Goal: Information Seeking & Learning: Learn about a topic

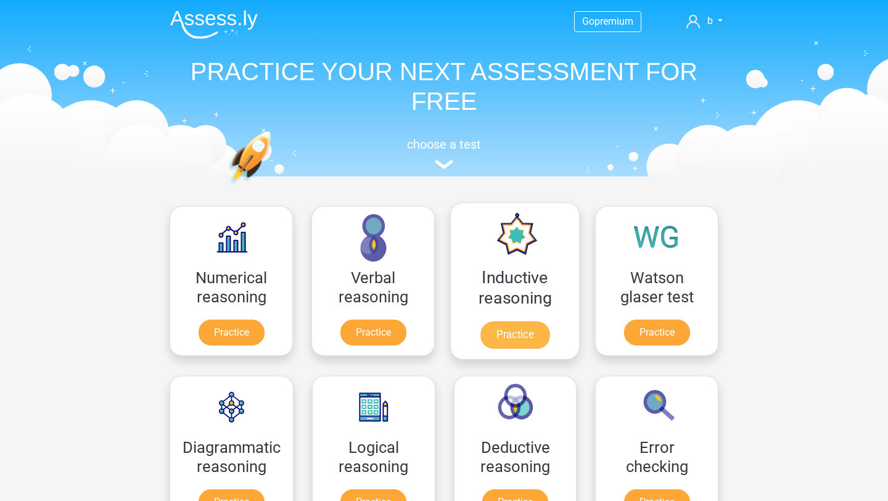
scroll to position [27, 0]
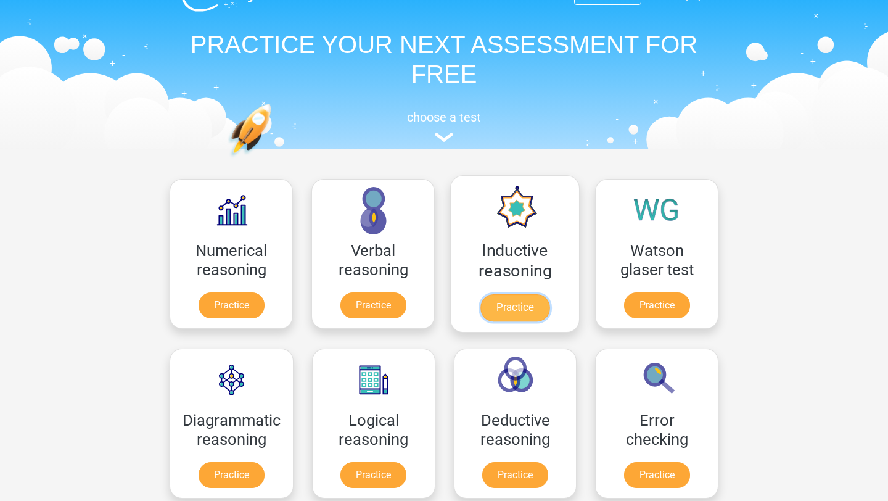
click at [523, 307] on link "Practice" at bounding box center [514, 307] width 69 height 27
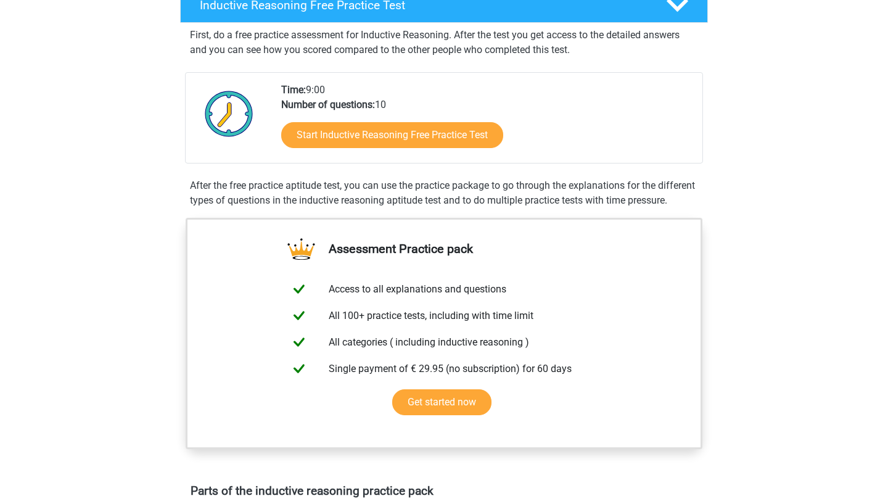
scroll to position [72, 0]
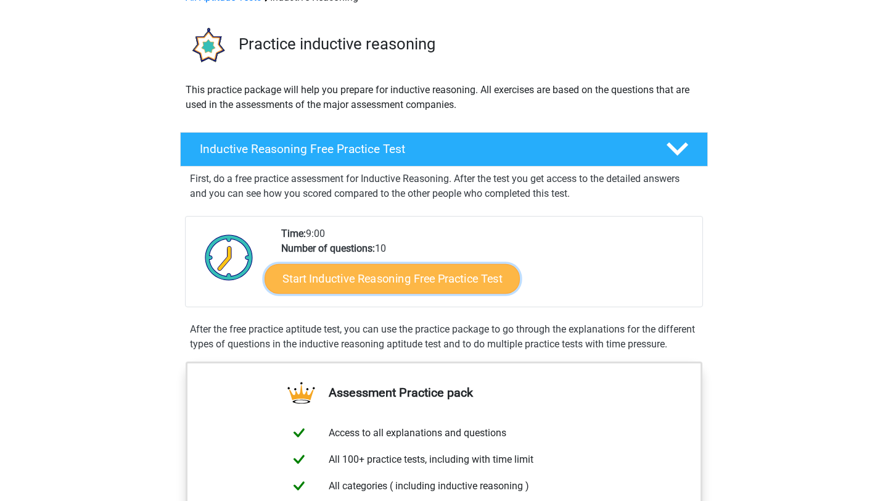
click at [419, 281] on link "Start Inductive Reasoning Free Practice Test" at bounding box center [392, 278] width 255 height 30
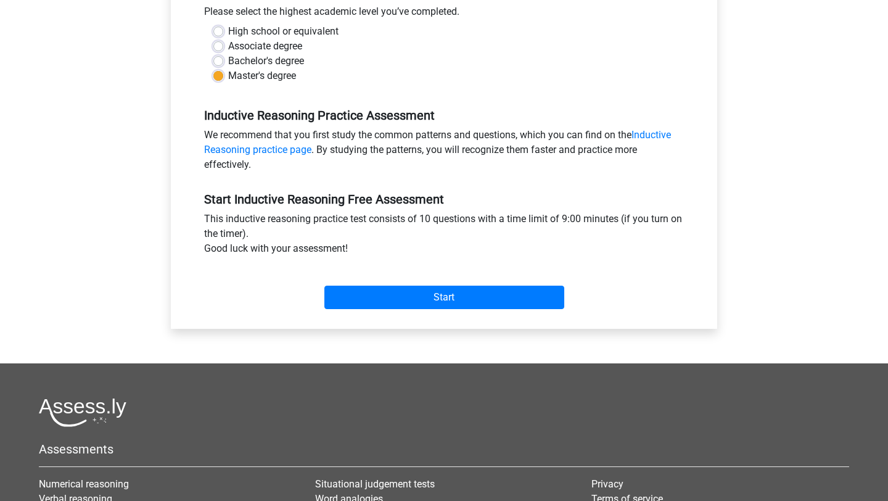
scroll to position [288, 0]
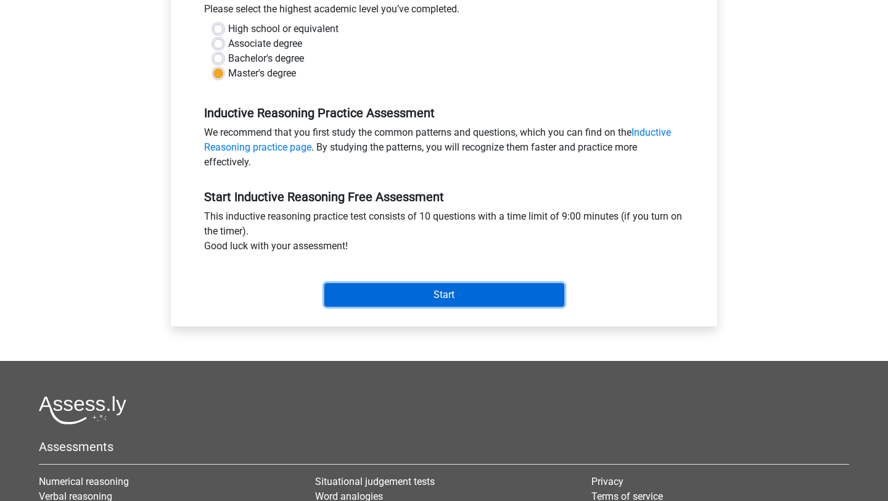
click at [419, 294] on input "Start" at bounding box center [444, 294] width 240 height 23
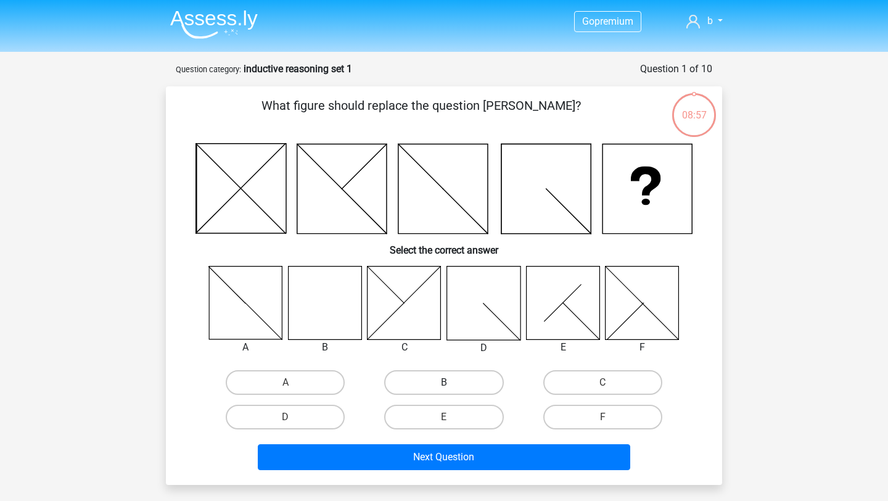
click at [448, 380] on label "B" at bounding box center [443, 382] width 119 height 25
click at [448, 382] on input "B" at bounding box center [448, 386] width 8 height 8
radio input "true"
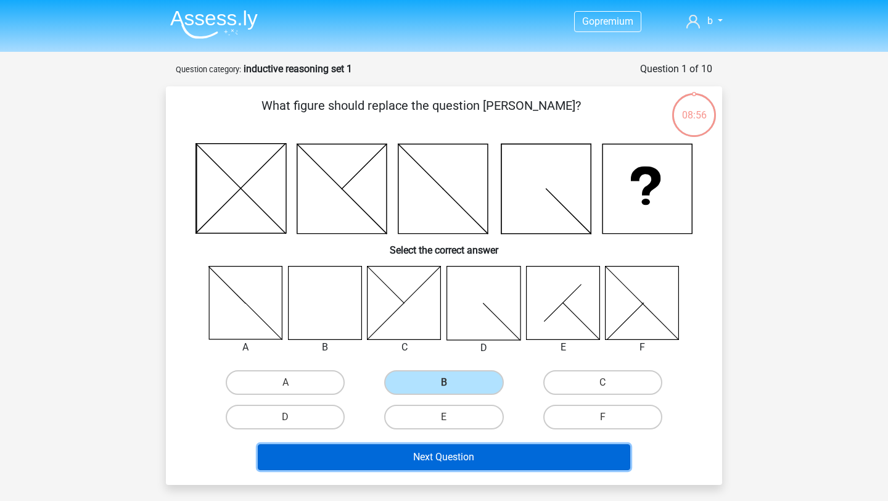
click at [464, 469] on button "Next Question" at bounding box center [444, 457] width 373 height 26
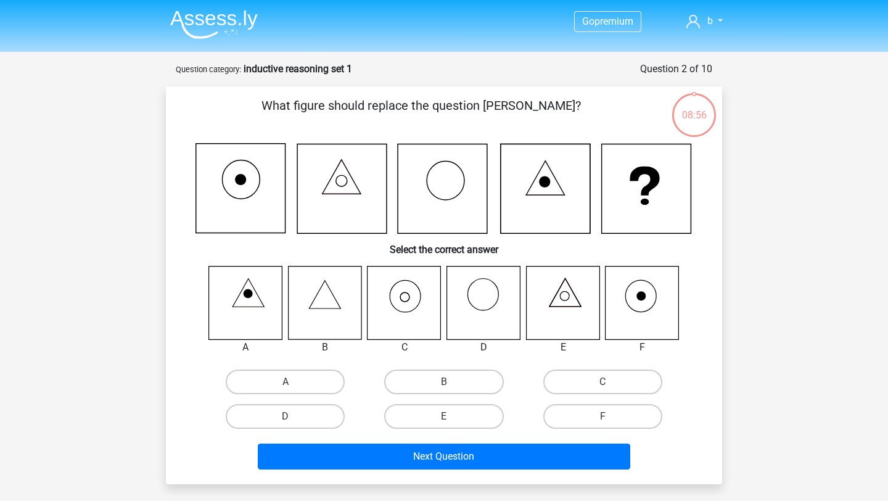
scroll to position [62, 0]
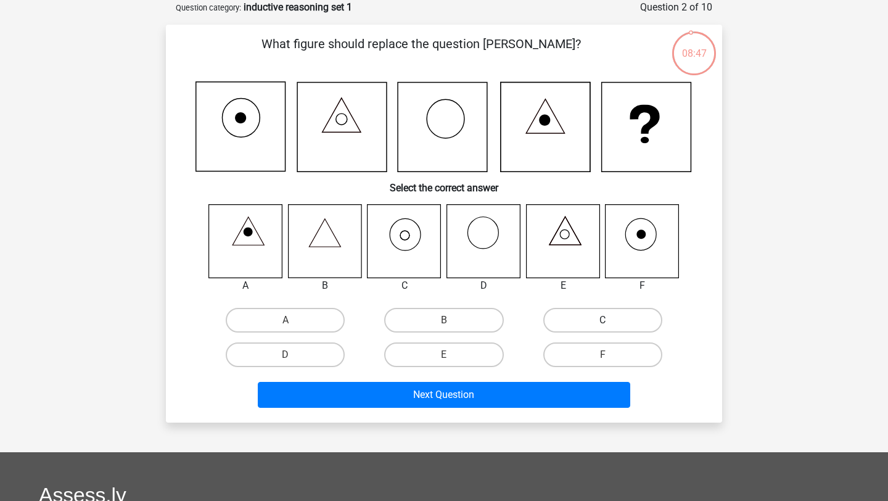
click at [633, 320] on label "C" at bounding box center [602, 320] width 119 height 25
click at [611, 320] on input "C" at bounding box center [607, 324] width 8 height 8
radio input "true"
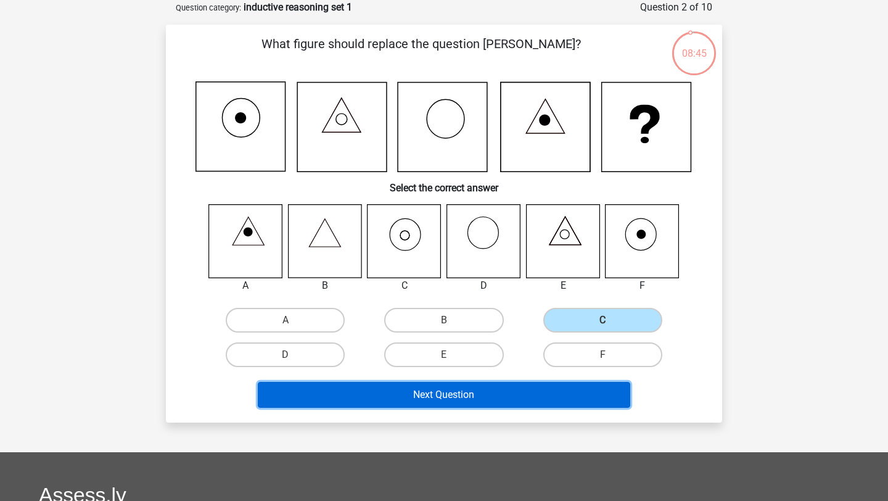
click at [498, 398] on button "Next Question" at bounding box center [444, 395] width 373 height 26
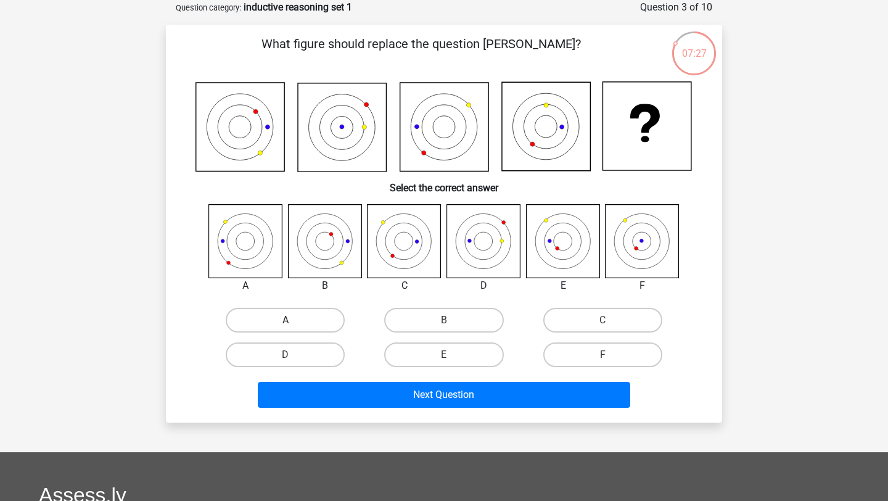
click at [277, 323] on label "A" at bounding box center [285, 320] width 119 height 25
click at [286, 323] on input "A" at bounding box center [290, 324] width 8 height 8
radio input "true"
click at [591, 346] on label "F" at bounding box center [602, 354] width 119 height 25
click at [603, 355] on input "F" at bounding box center [607, 359] width 8 height 8
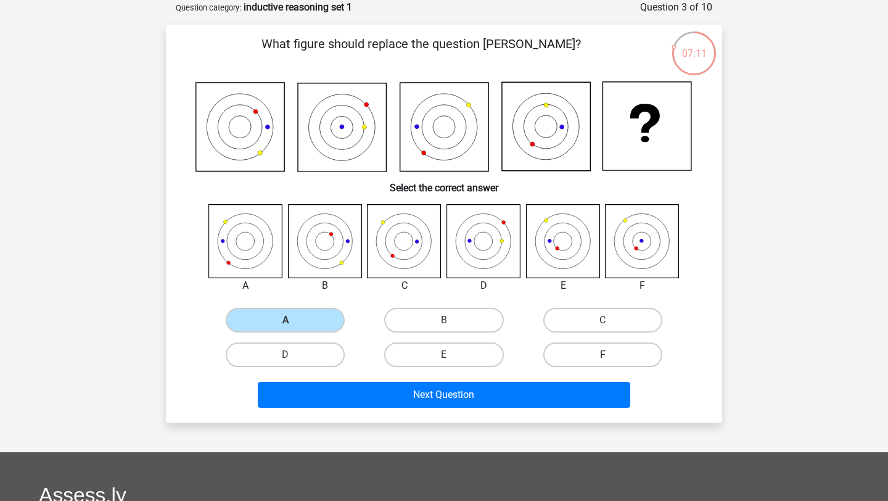
radio input "true"
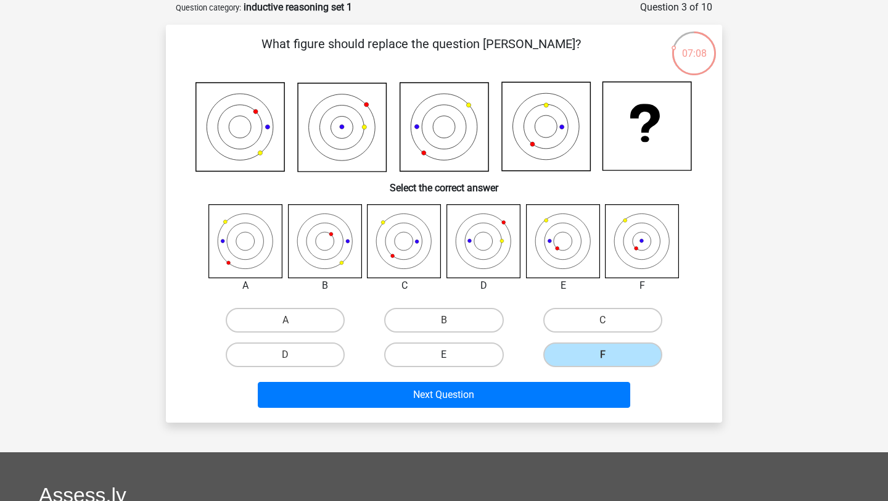
click at [459, 358] on label "E" at bounding box center [443, 354] width 119 height 25
click at [452, 358] on input "E" at bounding box center [448, 359] width 8 height 8
radio input "true"
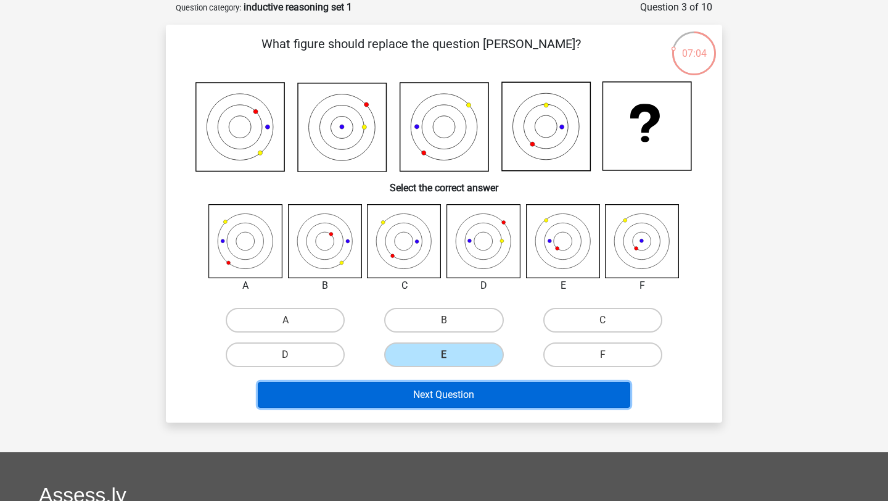
click at [519, 389] on button "Next Question" at bounding box center [444, 395] width 373 height 26
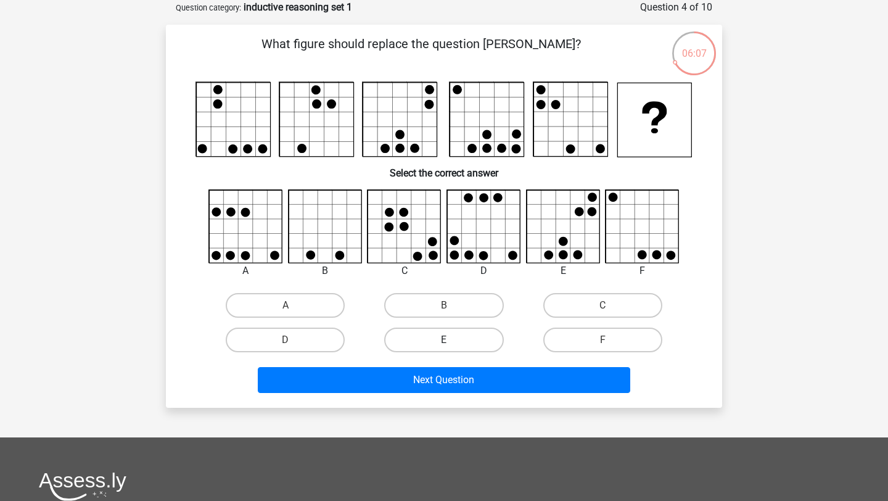
click at [455, 334] on label "E" at bounding box center [443, 340] width 119 height 25
click at [452, 340] on input "E" at bounding box center [448, 344] width 8 height 8
radio input "true"
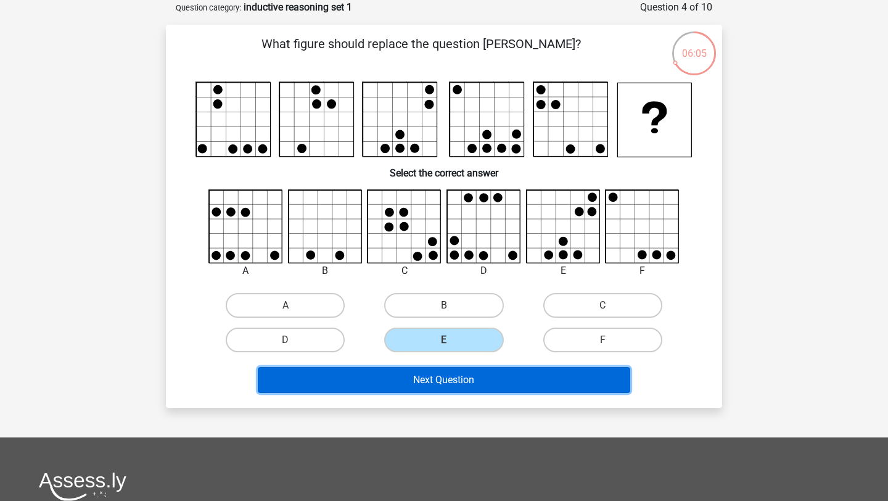
click at [440, 385] on button "Next Question" at bounding box center [444, 380] width 373 height 26
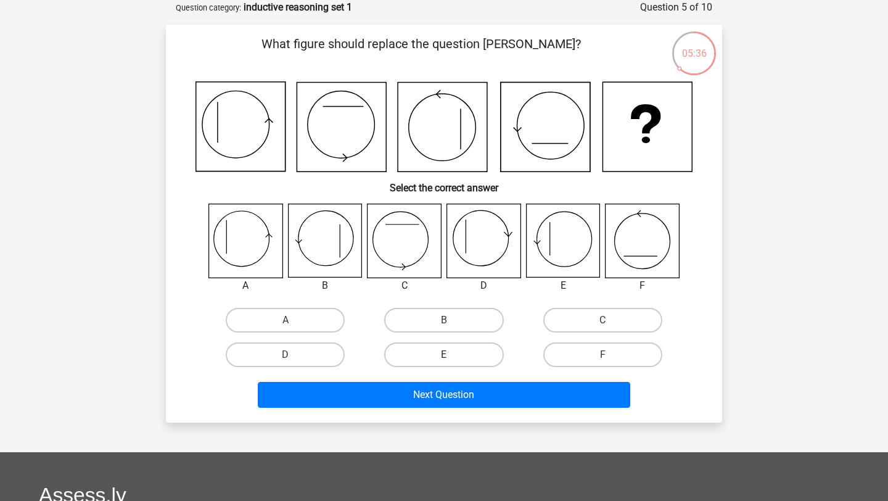
click at [454, 353] on label "E" at bounding box center [443, 354] width 119 height 25
click at [452, 355] on input "E" at bounding box center [448, 359] width 8 height 8
radio input "true"
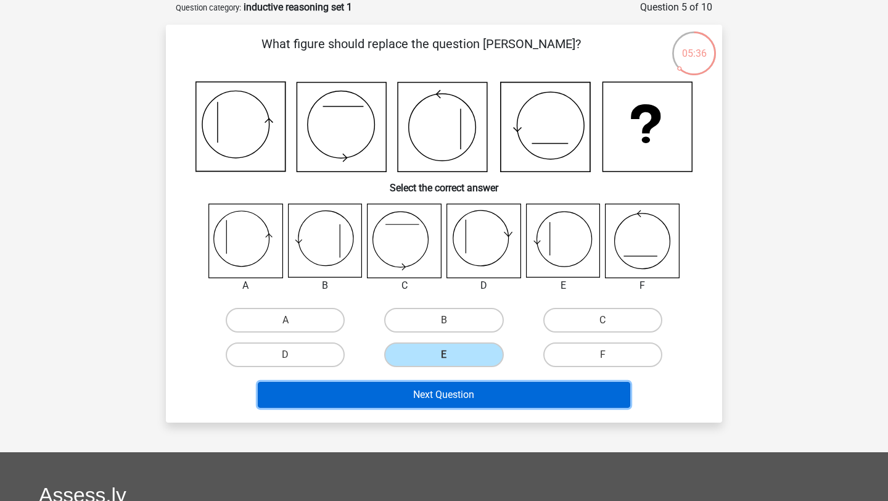
click at [455, 396] on button "Next Question" at bounding box center [444, 395] width 373 height 26
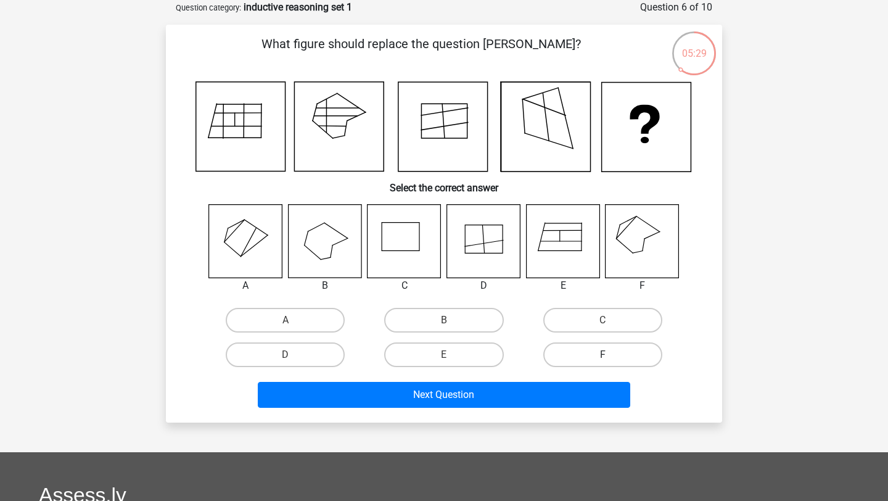
click at [563, 352] on label "F" at bounding box center [602, 354] width 119 height 25
click at [603, 355] on input "F" at bounding box center [607, 359] width 8 height 8
radio input "true"
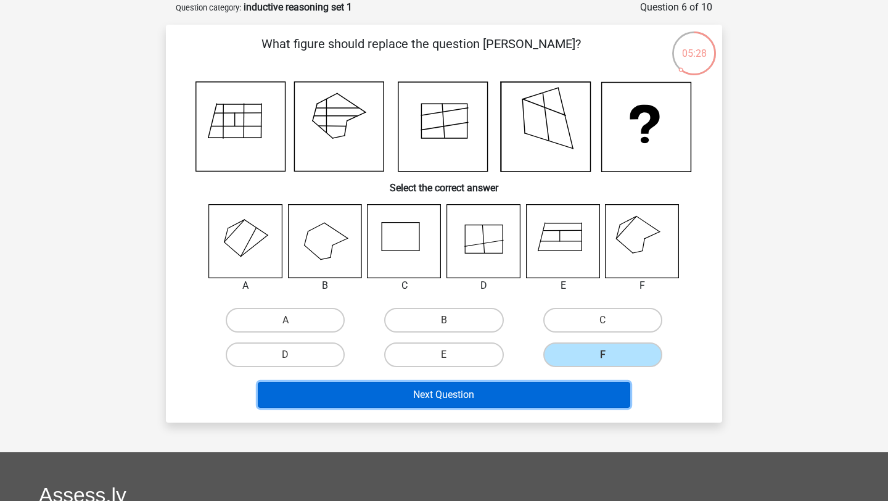
click at [508, 390] on button "Next Question" at bounding box center [444, 395] width 373 height 26
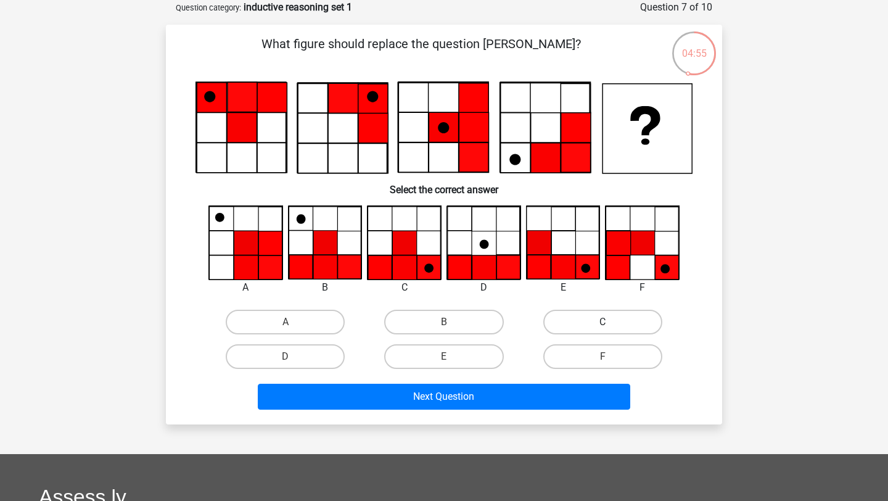
click at [564, 321] on label "C" at bounding box center [602, 322] width 119 height 25
click at [603, 322] on input "C" at bounding box center [607, 326] width 8 height 8
radio input "true"
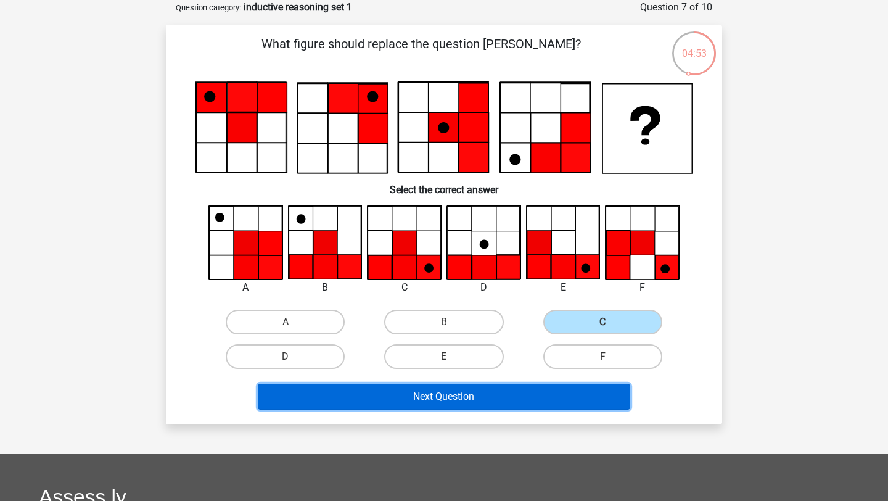
click at [481, 398] on button "Next Question" at bounding box center [444, 397] width 373 height 26
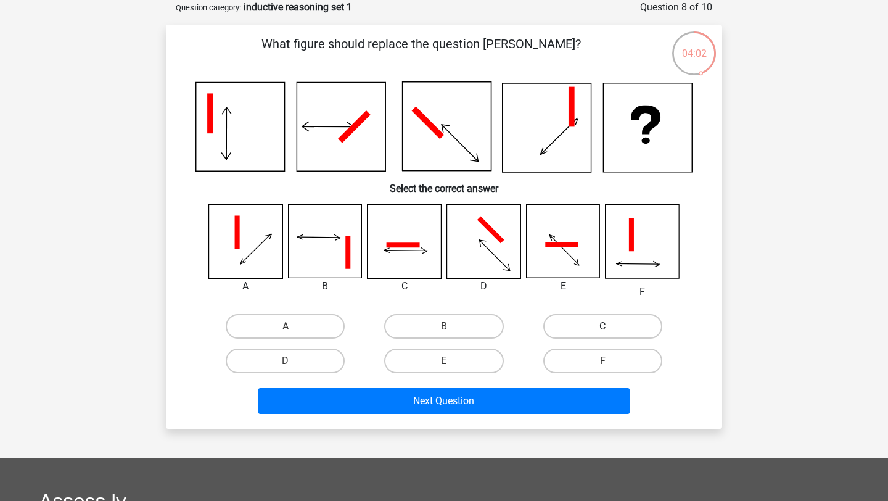
click at [590, 323] on label "C" at bounding box center [602, 326] width 119 height 25
click at [603, 326] on input "C" at bounding box center [607, 330] width 8 height 8
radio input "true"
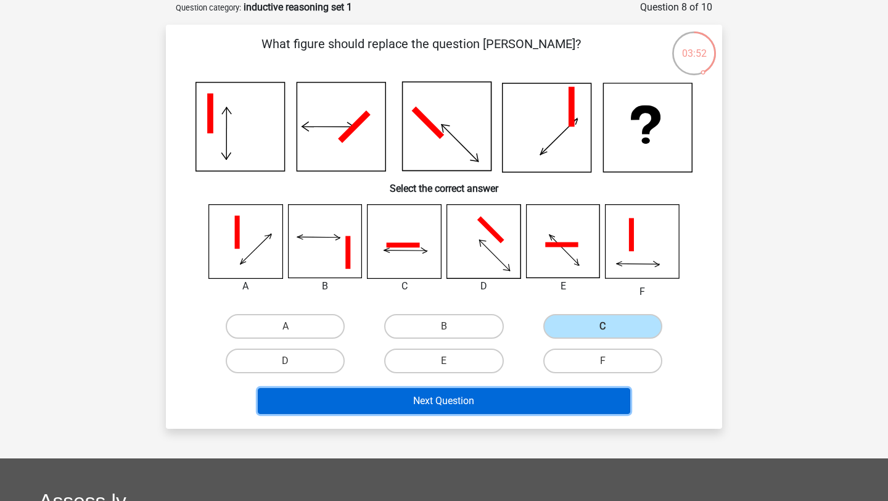
click at [389, 395] on button "Next Question" at bounding box center [444, 401] width 373 height 26
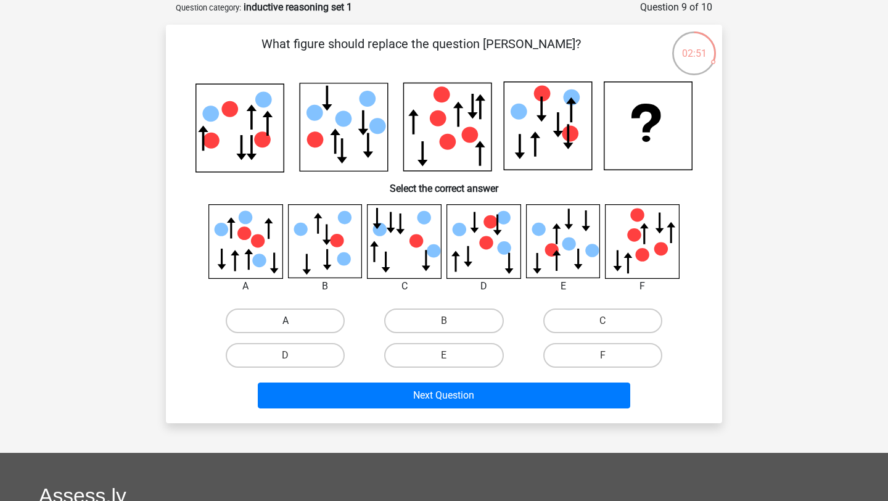
click at [299, 308] on label "A" at bounding box center [285, 320] width 119 height 25
click at [294, 321] on input "A" at bounding box center [290, 325] width 8 height 8
radio input "true"
click at [439, 381] on div "Next Question" at bounding box center [444, 393] width 517 height 41
click at [398, 350] on label "E" at bounding box center [443, 355] width 119 height 25
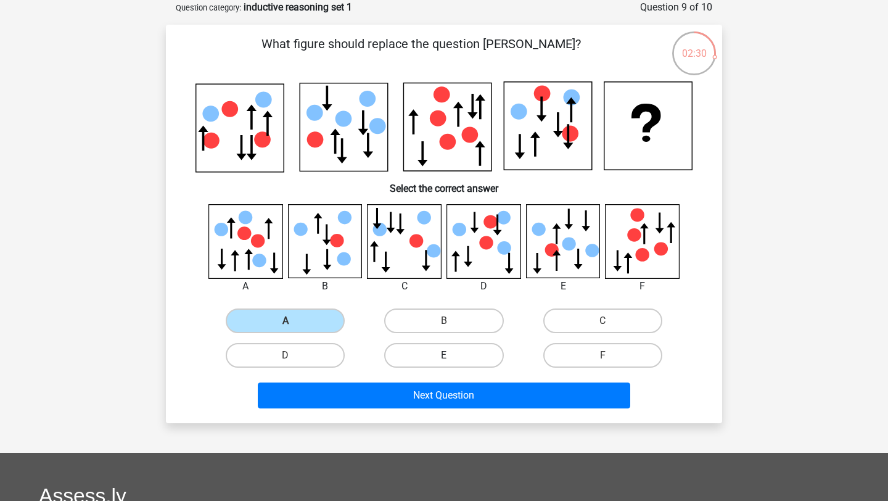
click at [444, 355] on input "E" at bounding box center [448, 359] width 8 height 8
radio input "true"
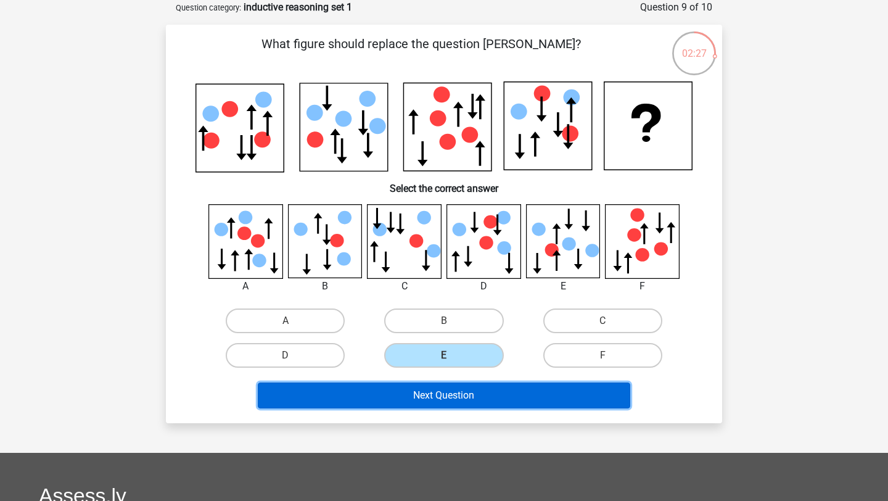
click at [393, 392] on button "Next Question" at bounding box center [444, 395] width 373 height 26
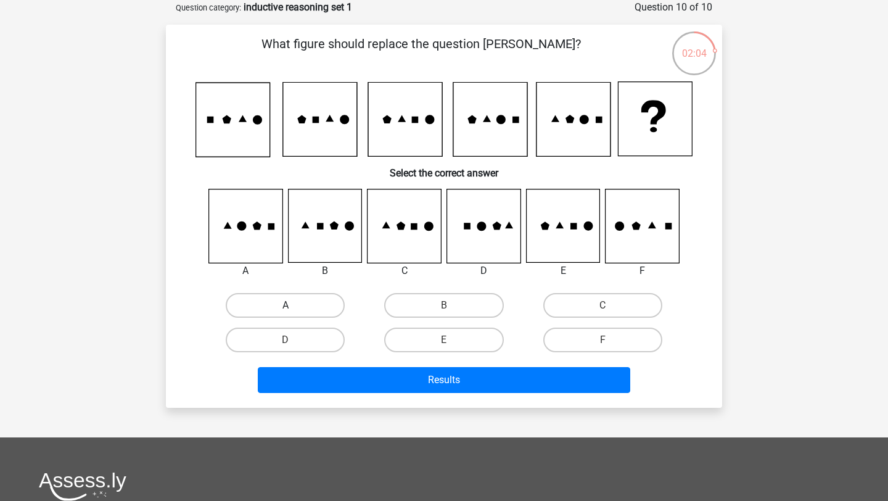
click at [268, 306] on label "A" at bounding box center [285, 305] width 119 height 25
click at [286, 306] on input "A" at bounding box center [290, 309] width 8 height 8
radio input "true"
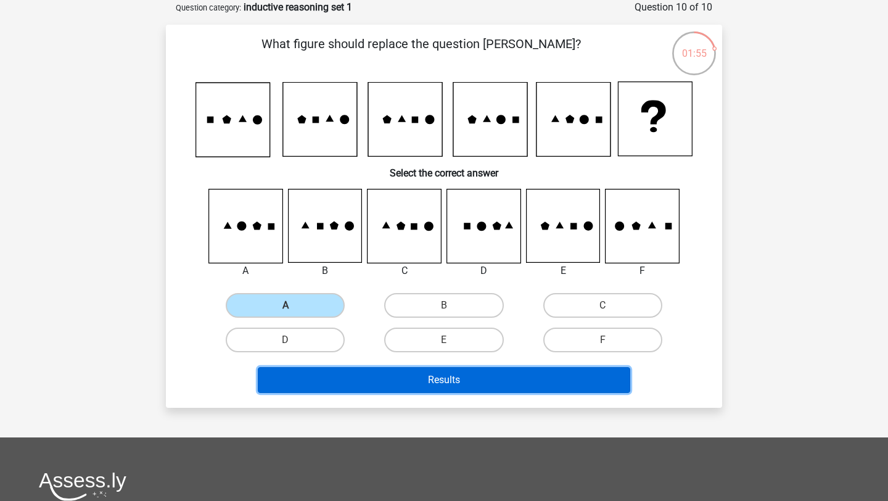
click at [501, 384] on button "Results" at bounding box center [444, 380] width 373 height 26
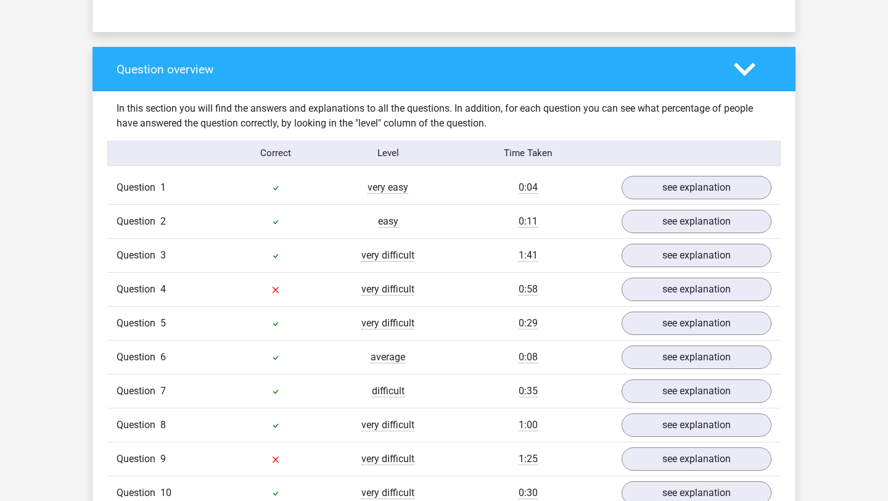
scroll to position [879, 0]
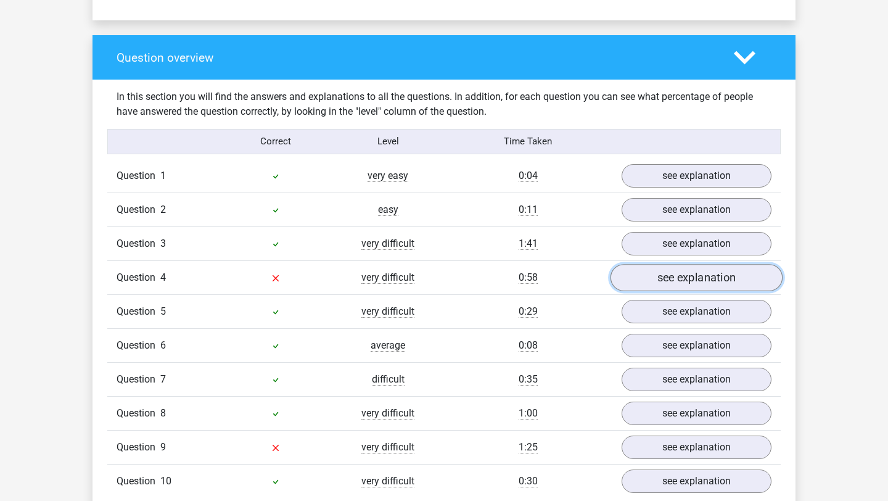
click at [679, 276] on link "see explanation" at bounding box center [697, 277] width 172 height 27
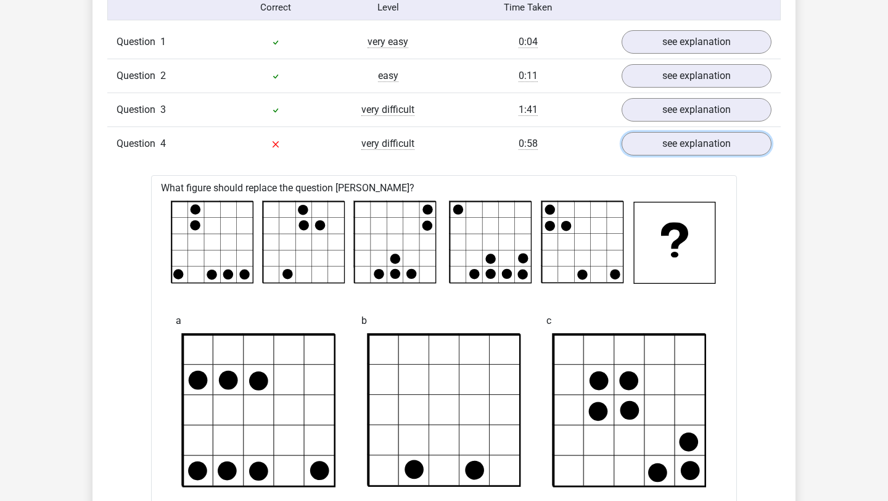
scroll to position [1010, 0]
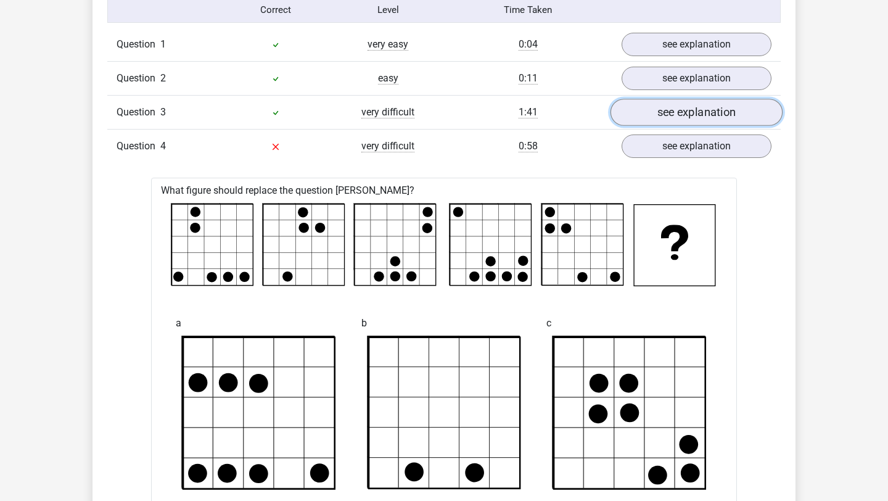
click at [691, 111] on link "see explanation" at bounding box center [697, 112] width 172 height 27
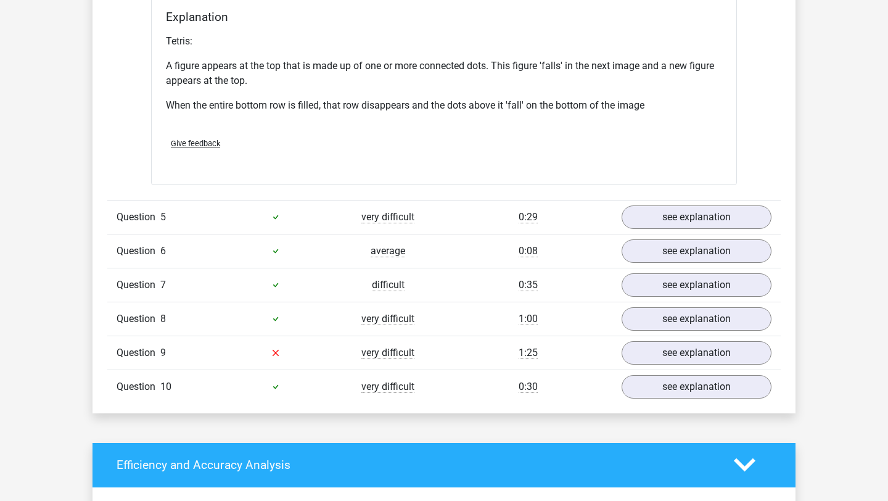
scroll to position [2797, 0]
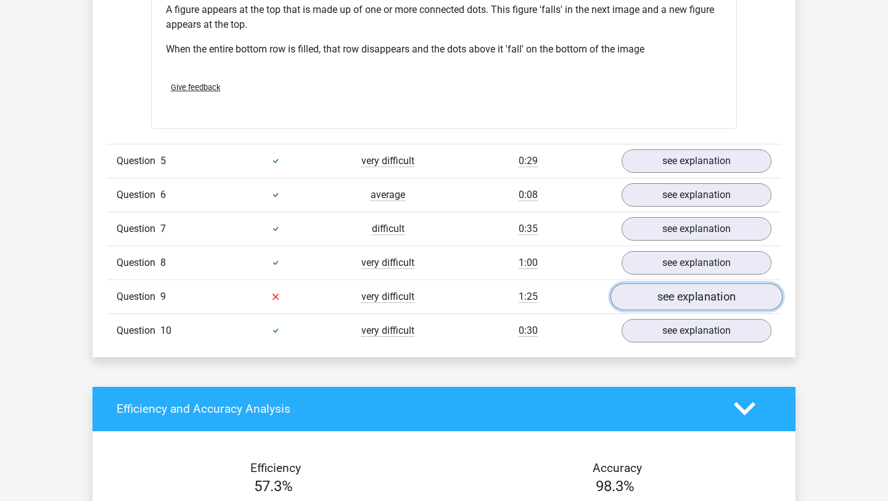
click at [664, 302] on link "see explanation" at bounding box center [697, 296] width 172 height 27
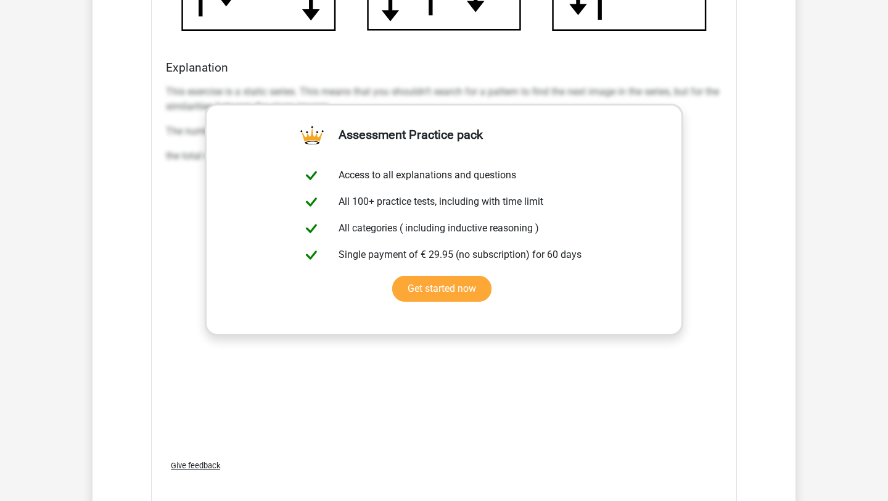
scroll to position [3681, 0]
